Goal: Navigation & Orientation: Find specific page/section

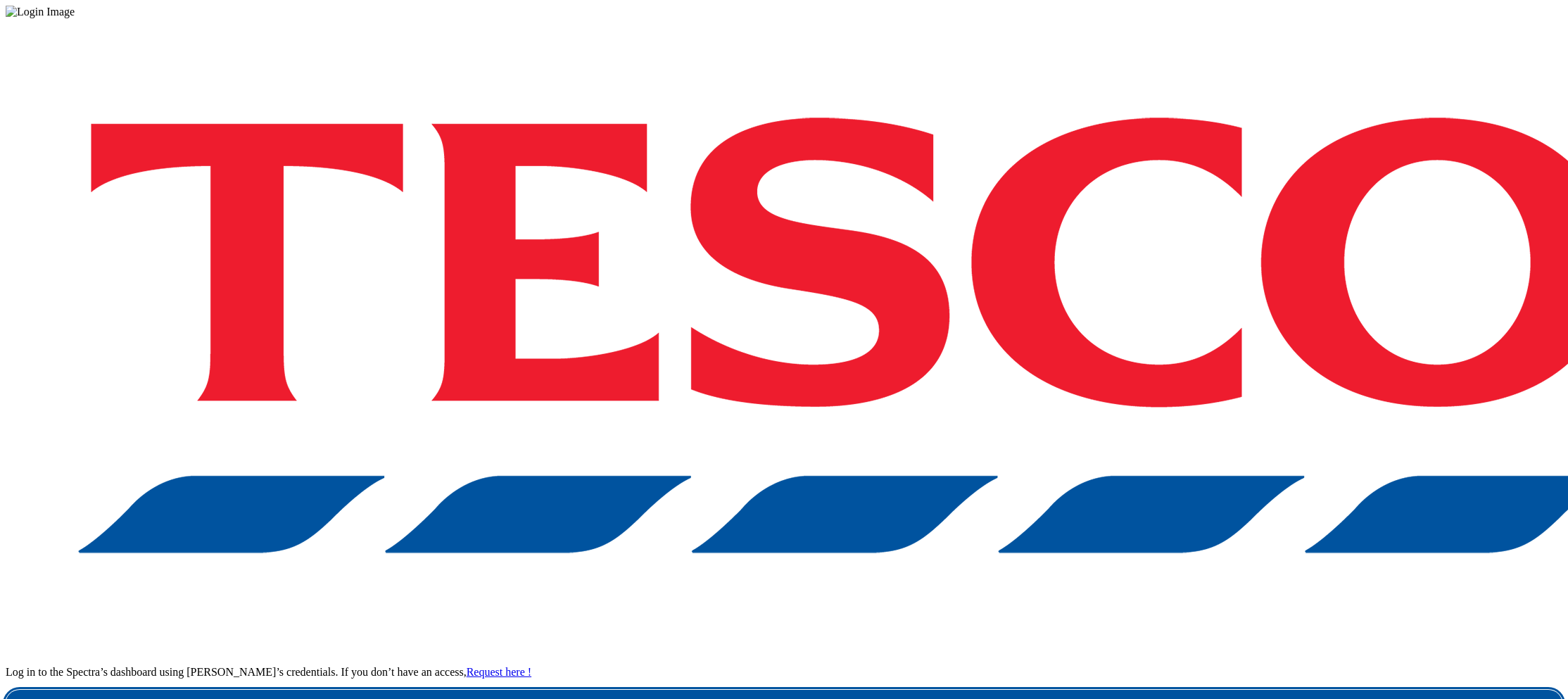
click at [1163, 690] on link "Login" at bounding box center [784, 703] width 1557 height 28
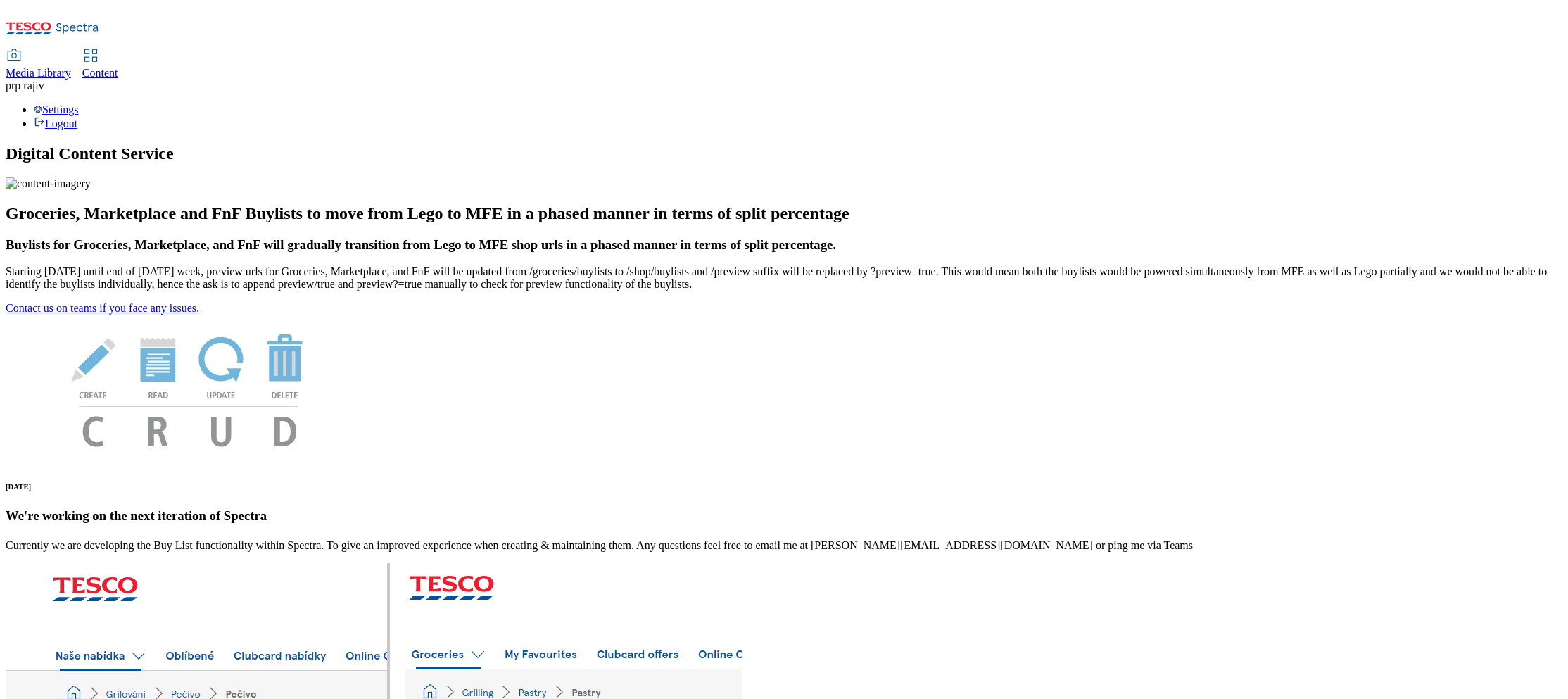
click at [72, 66] on span "Media Library" at bounding box center [39, 72] width 66 height 12
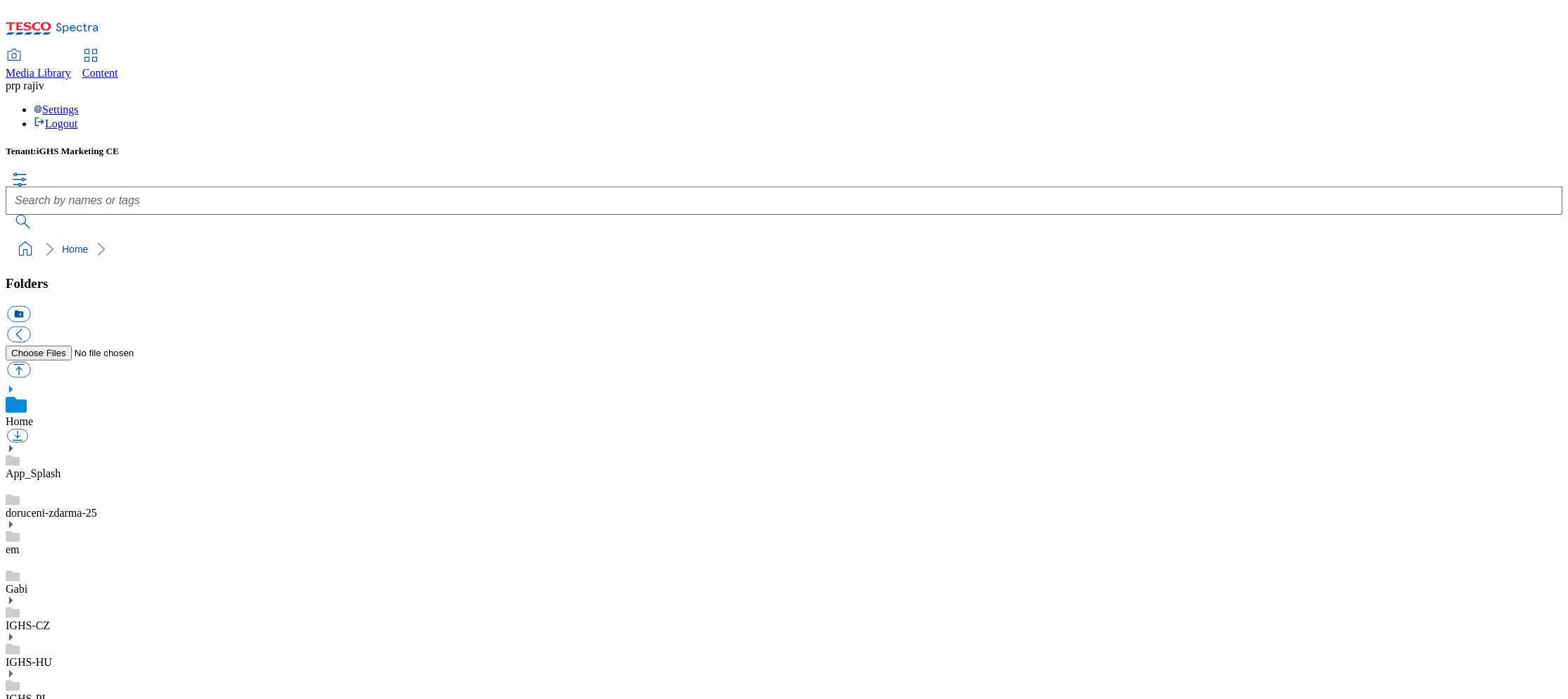
click at [106, 556] on div "Gabi" at bounding box center [784, 575] width 1557 height 40
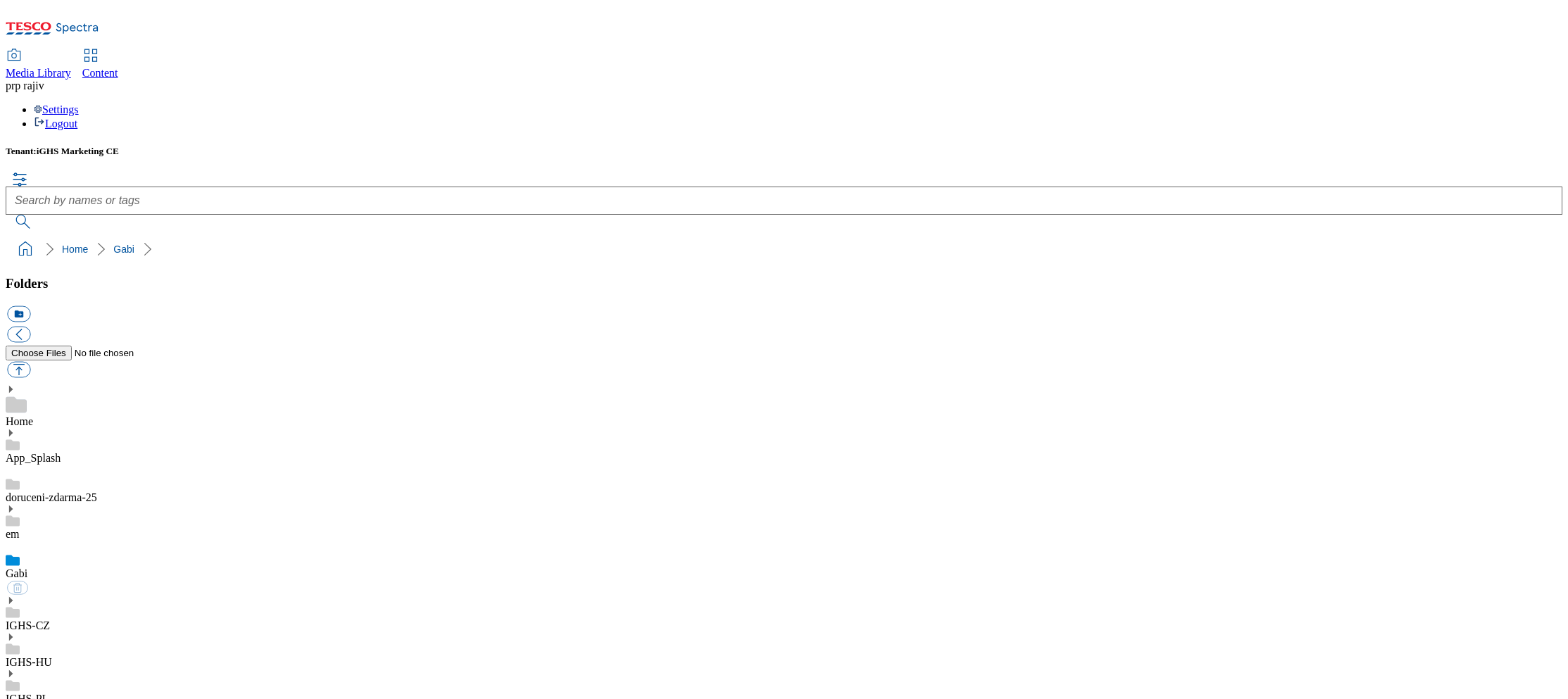
scroll to position [0, 0]
click at [140, 596] on div "IGHS-CZ" at bounding box center [784, 614] width 1557 height 37
click at [127, 632] on div "IGHS-HU" at bounding box center [784, 650] width 1557 height 37
click at [125, 669] on div "IGHS-PL" at bounding box center [784, 687] width 1557 height 37
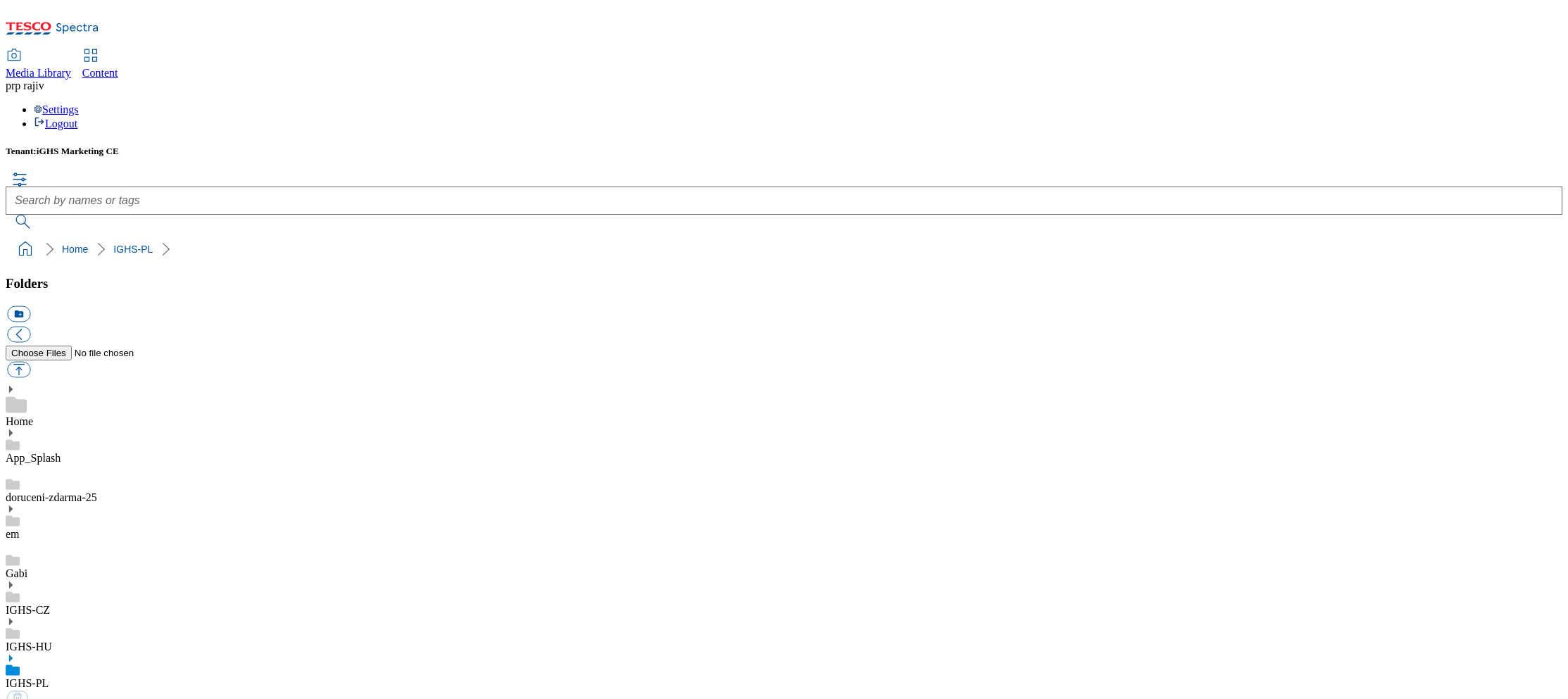
click at [15, 690] on icon at bounding box center [11, 695] width 10 height 10
